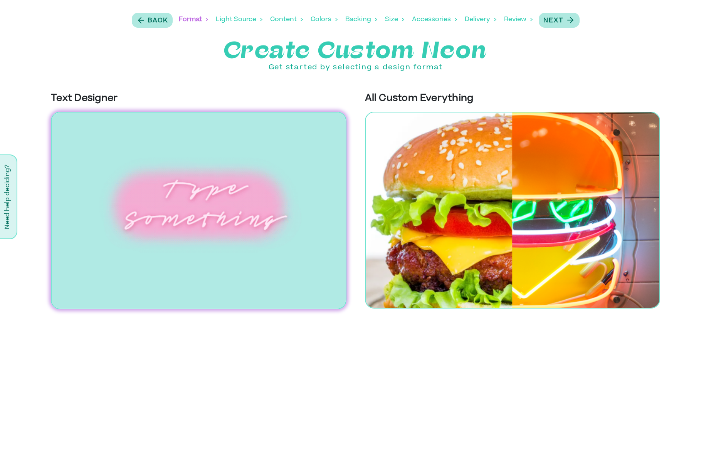
click at [391, 19] on div "Size" at bounding box center [394, 20] width 19 height 24
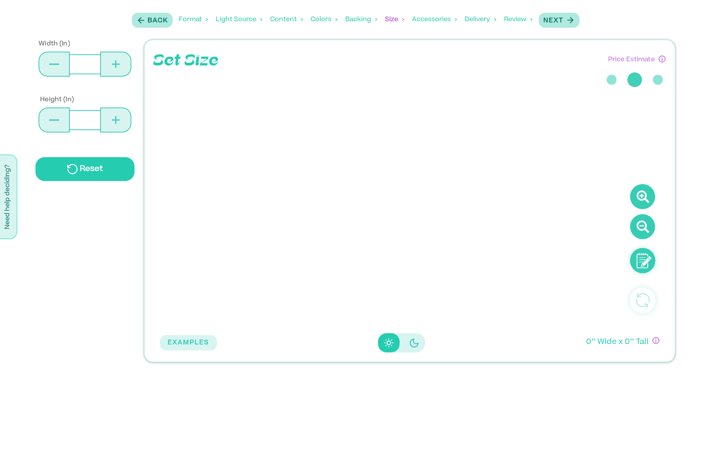
click at [433, 19] on div "Accessories" at bounding box center [434, 20] width 45 height 24
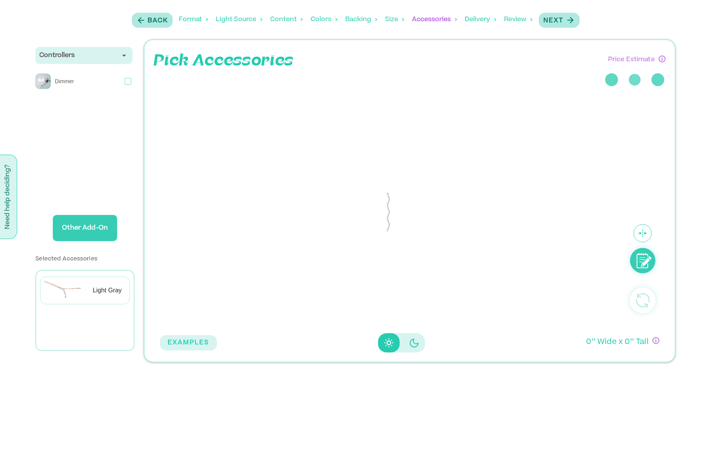
click at [478, 20] on div "Delivery" at bounding box center [481, 20] width 32 height 24
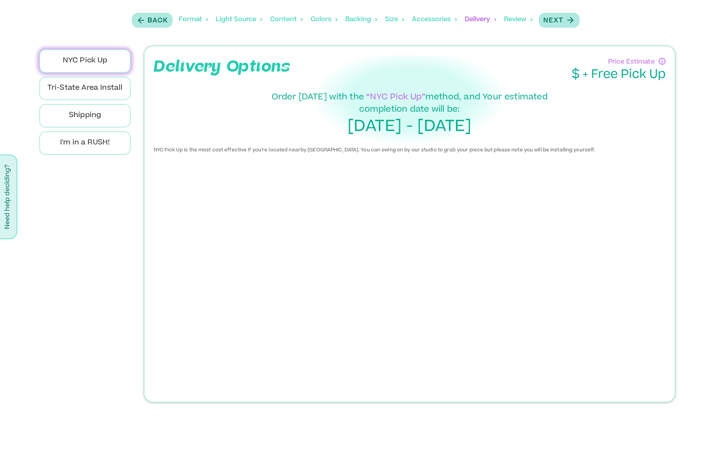
click at [295, 19] on div "Content" at bounding box center [286, 20] width 33 height 24
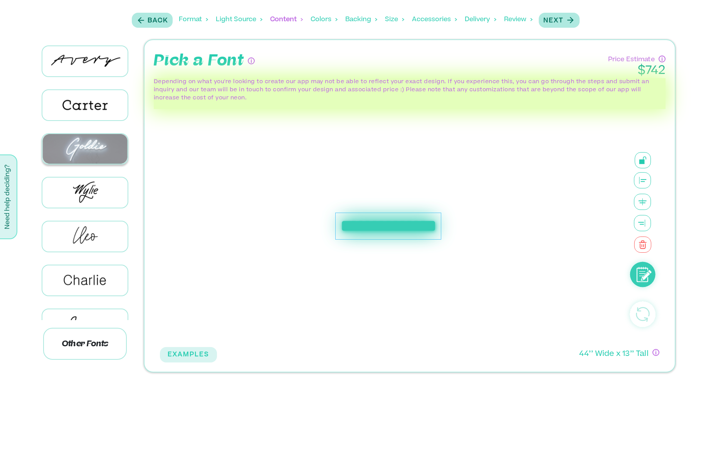
click at [107, 144] on img at bounding box center [84, 149] width 85 height 30
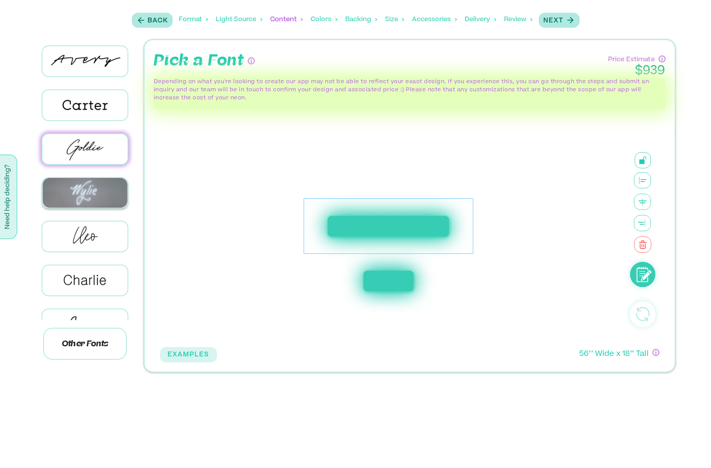
click at [101, 187] on img at bounding box center [84, 193] width 85 height 30
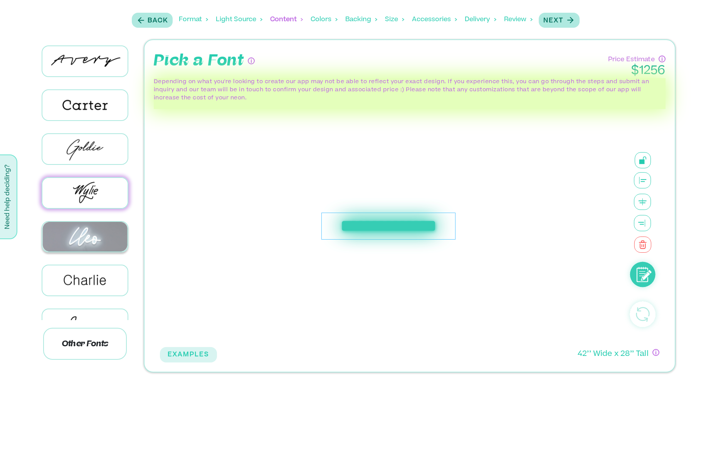
click at [80, 240] on img at bounding box center [84, 237] width 85 height 30
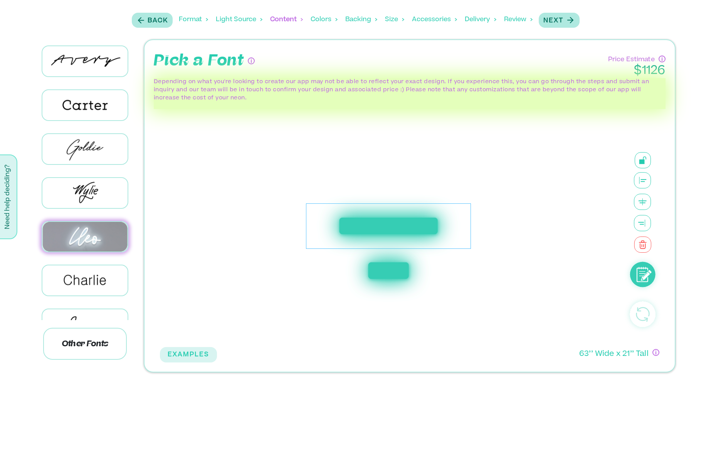
click at [92, 243] on img at bounding box center [84, 237] width 85 height 30
click at [86, 231] on img at bounding box center [84, 237] width 85 height 30
click at [237, 23] on div "Light Source" at bounding box center [239, 20] width 47 height 24
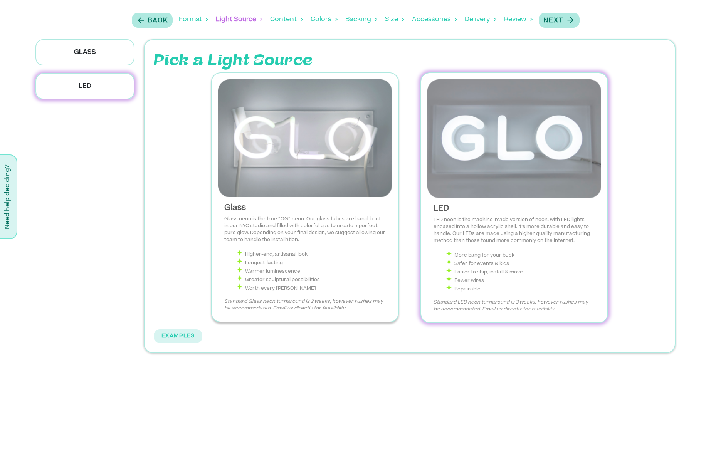
click at [293, 131] on img at bounding box center [305, 138] width 174 height 118
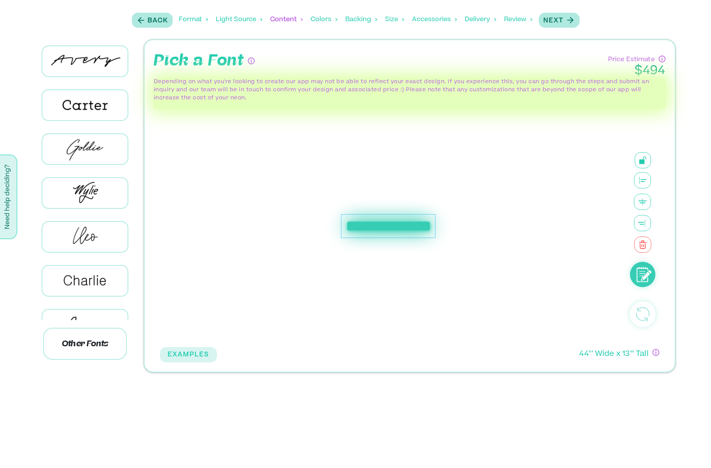
click at [483, 21] on div "Delivery" at bounding box center [481, 20] width 32 height 24
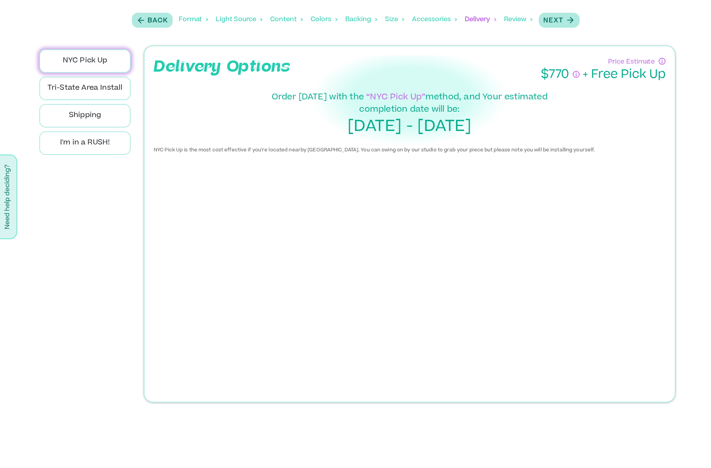
click at [194, 19] on div "Format" at bounding box center [193, 20] width 29 height 24
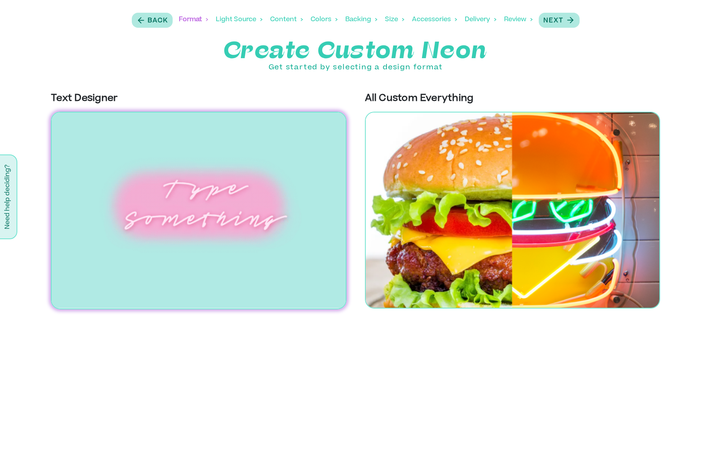
click at [295, 47] on p "Create Custom Neon" at bounding box center [355, 50] width 711 height 23
